Goal: Task Accomplishment & Management: Understand process/instructions

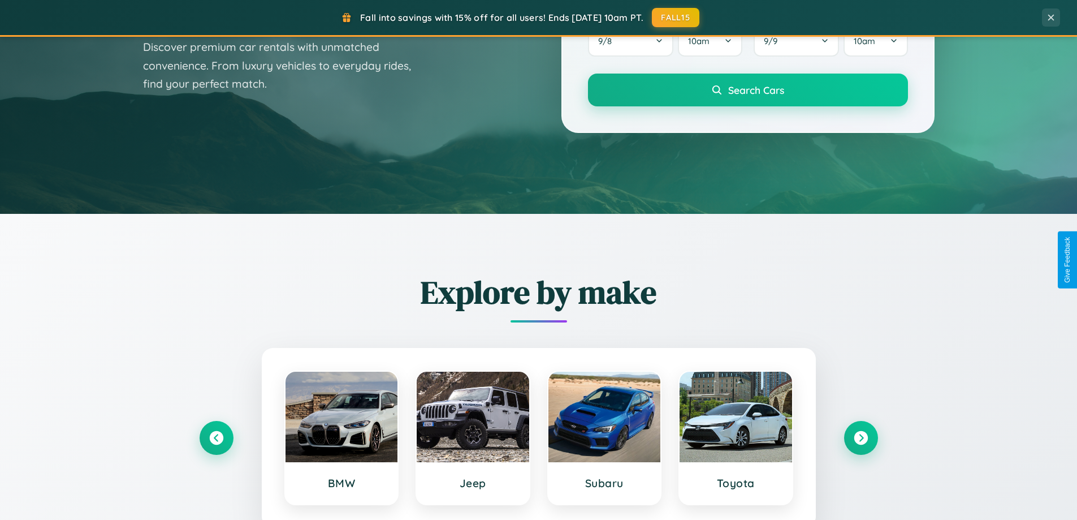
scroll to position [2175, 0]
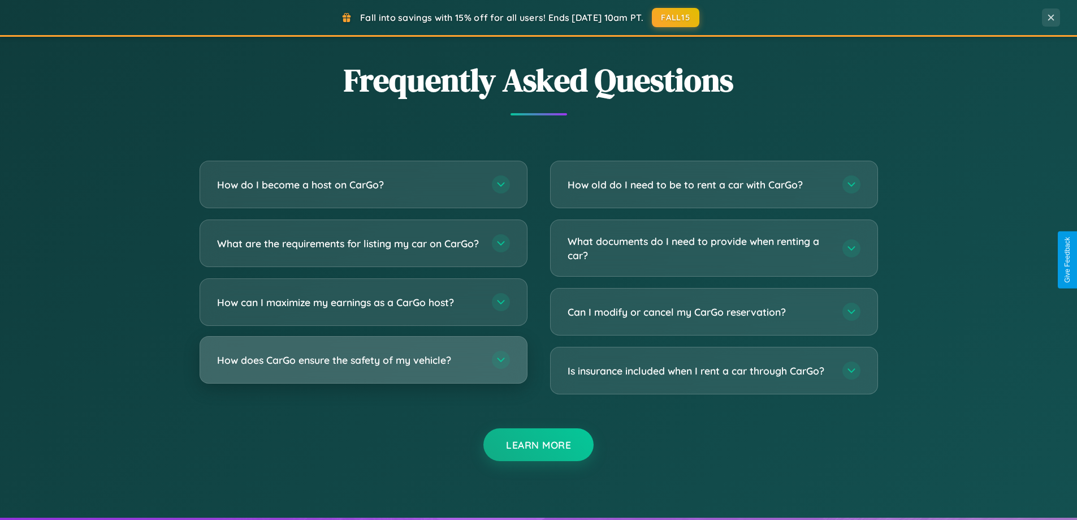
click at [363, 367] on h3 "How does CarGo ensure the safety of my vehicle?" at bounding box center [348, 360] width 263 height 14
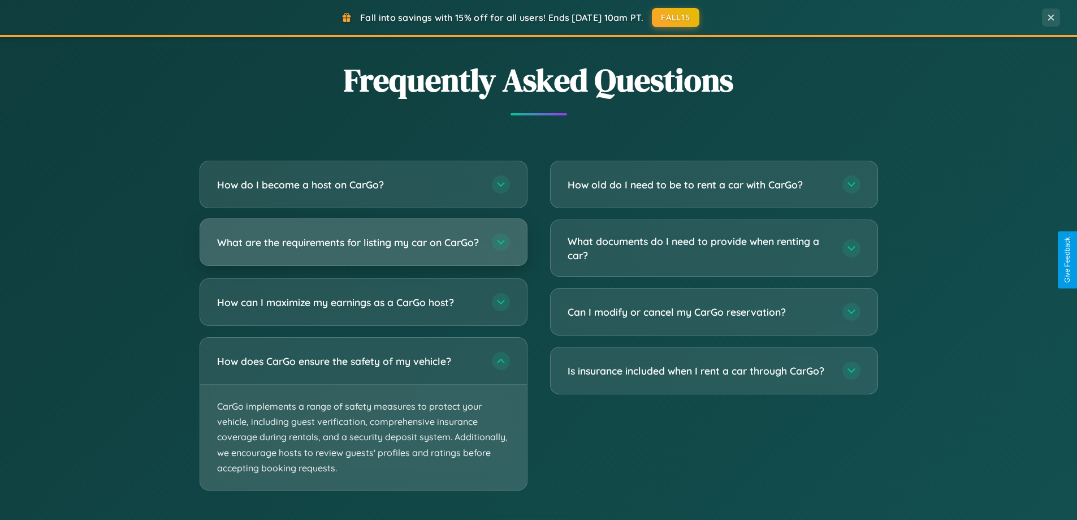
click at [363, 246] on h3 "What are the requirements for listing my car on CarGo?" at bounding box center [348, 242] width 263 height 14
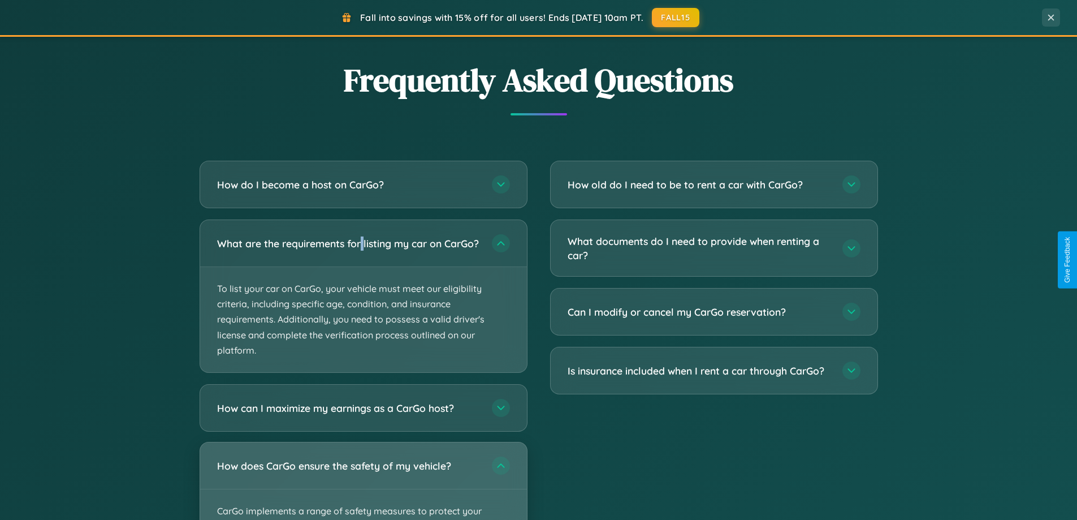
click at [363, 486] on div "How does CarGo ensure the safety of my vehicle?" at bounding box center [363, 465] width 327 height 46
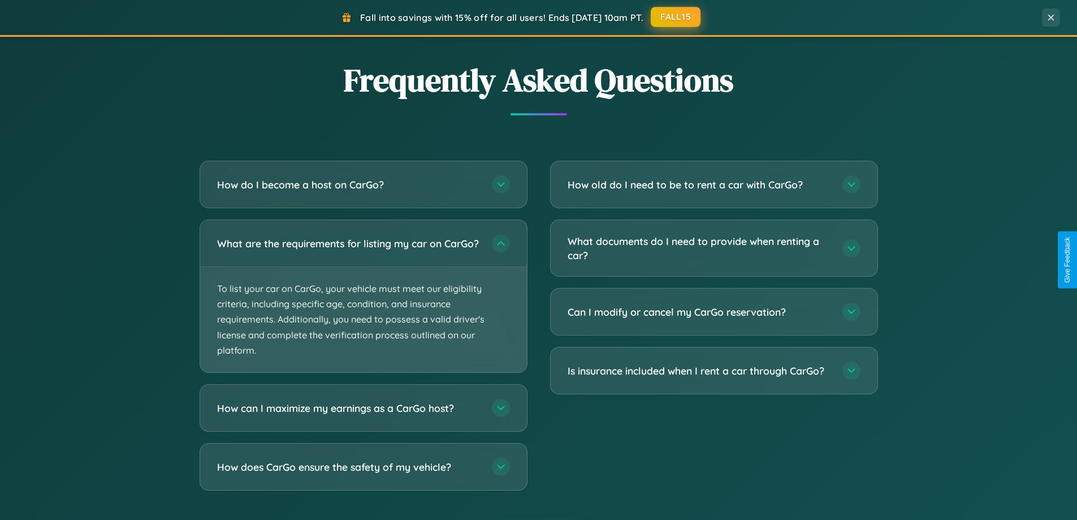
click at [676, 17] on button "FALL15" at bounding box center [676, 17] width 50 height 20
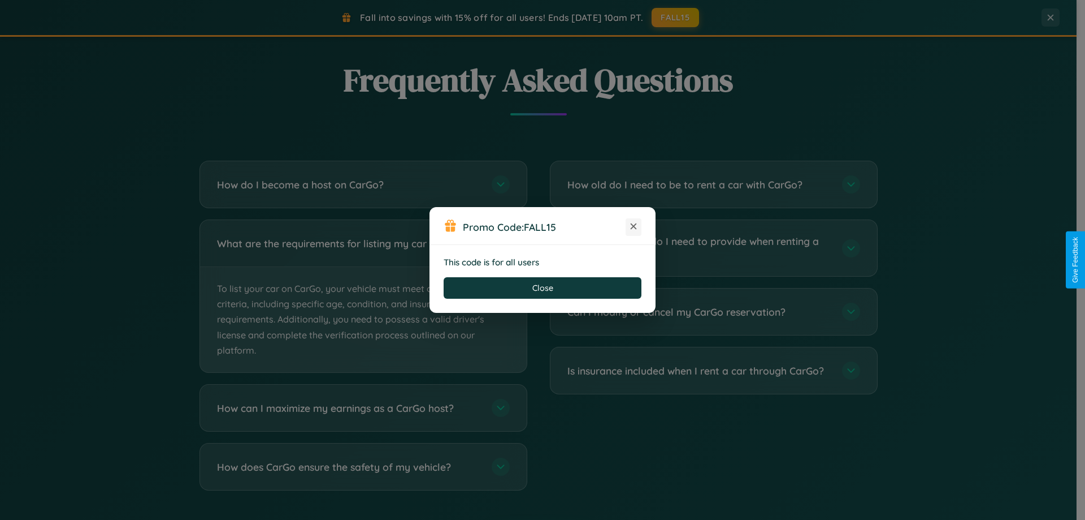
click at [634, 227] on icon at bounding box center [633, 225] width 11 height 11
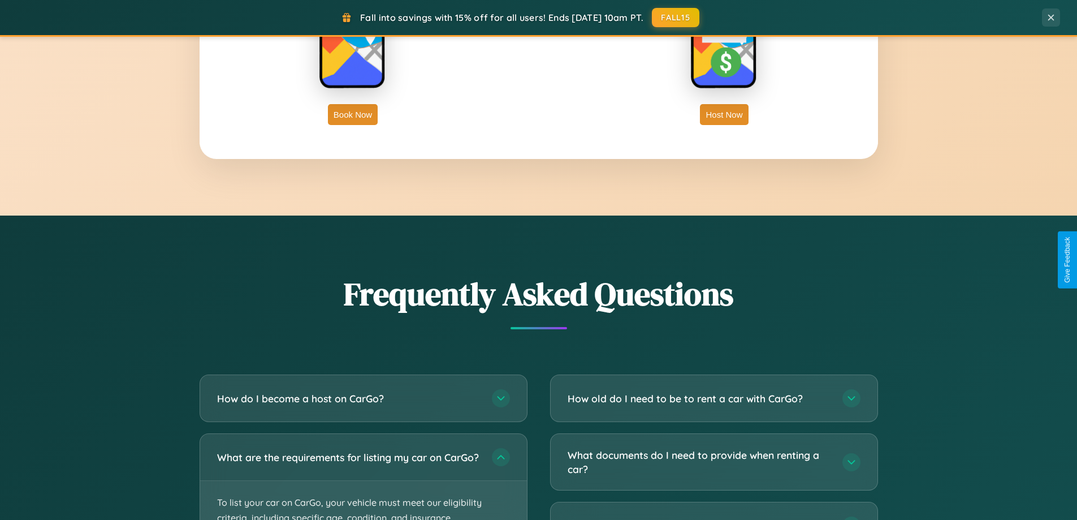
scroll to position [1816, 0]
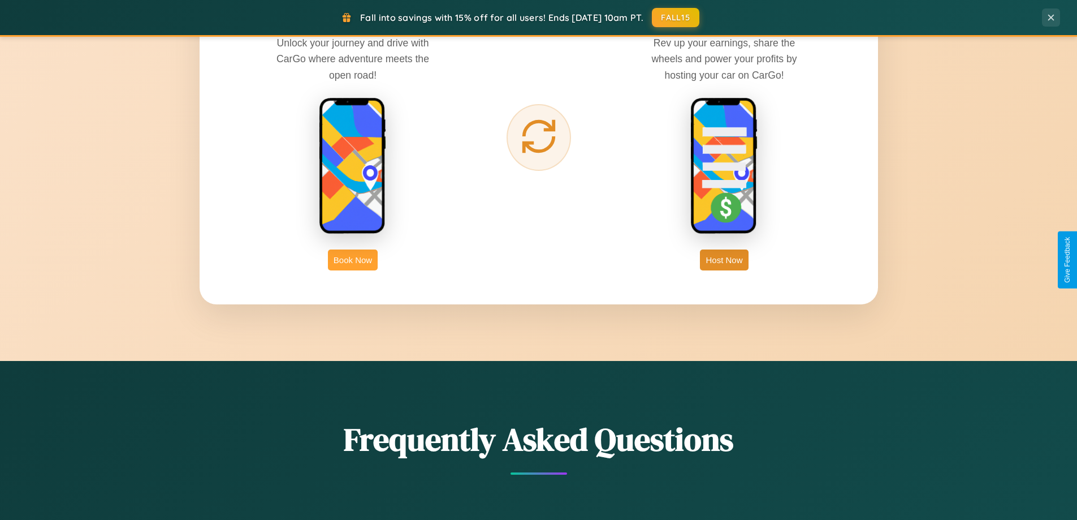
click at [353, 259] on button "Book Now" at bounding box center [353, 259] width 50 height 21
